Goal: Task Accomplishment & Management: Use online tool/utility

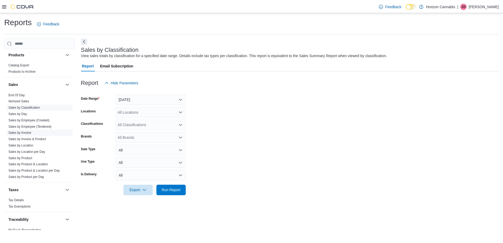
scroll to position [351, 0]
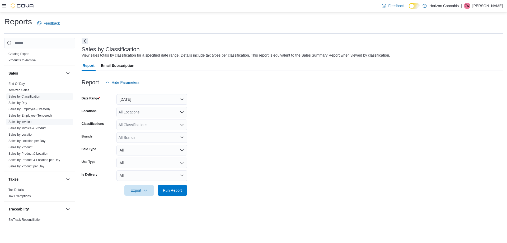
click at [35, 121] on span "Sales by Invoice" at bounding box center [39, 122] width 67 height 6
click at [21, 123] on link "Sales by Invoice" at bounding box center [19, 122] width 23 height 4
click at [154, 102] on button "Yesterday" at bounding box center [151, 99] width 71 height 11
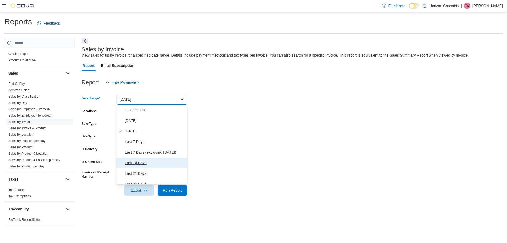
click at [128, 158] on button "Last 14 Days" at bounding box center [151, 162] width 71 height 11
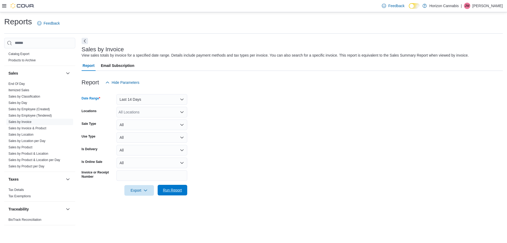
click at [166, 188] on span "Run Report" at bounding box center [172, 189] width 19 height 5
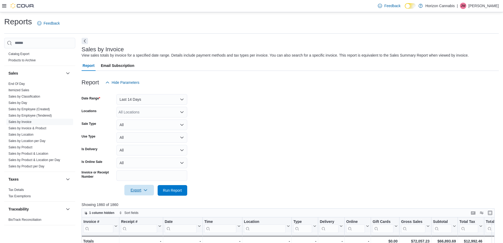
click at [138, 192] on span "Export" at bounding box center [139, 190] width 23 height 11
click at [137, 200] on span "Export to Excel" at bounding box center [140, 201] width 24 height 4
